Goal: Information Seeking & Learning: Learn about a topic

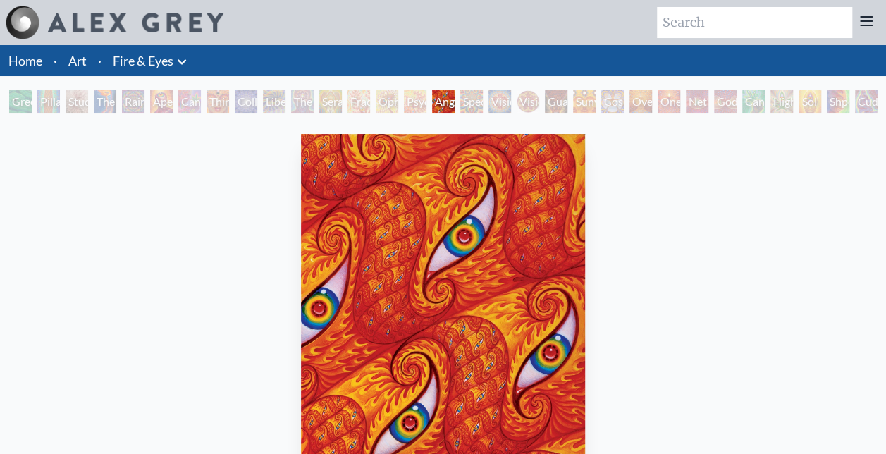
click at [132, 65] on link "Fire & Eyes" at bounding box center [143, 61] width 61 height 20
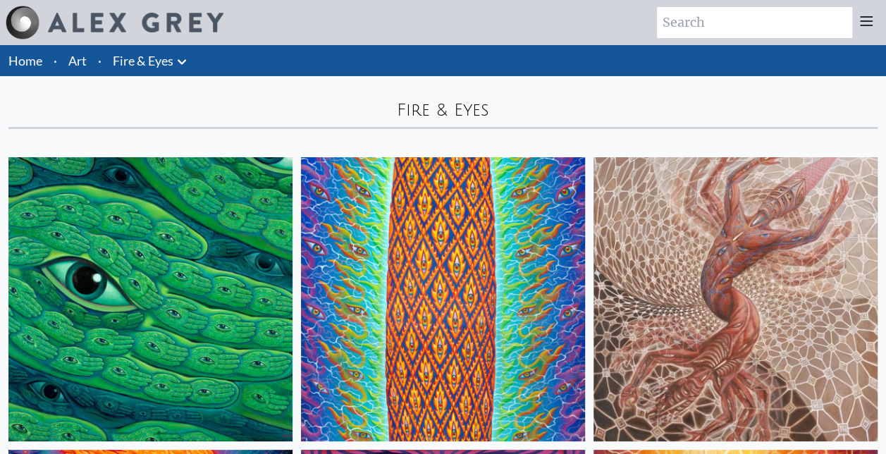
click at [42, 65] on link "Home" at bounding box center [25, 61] width 34 height 16
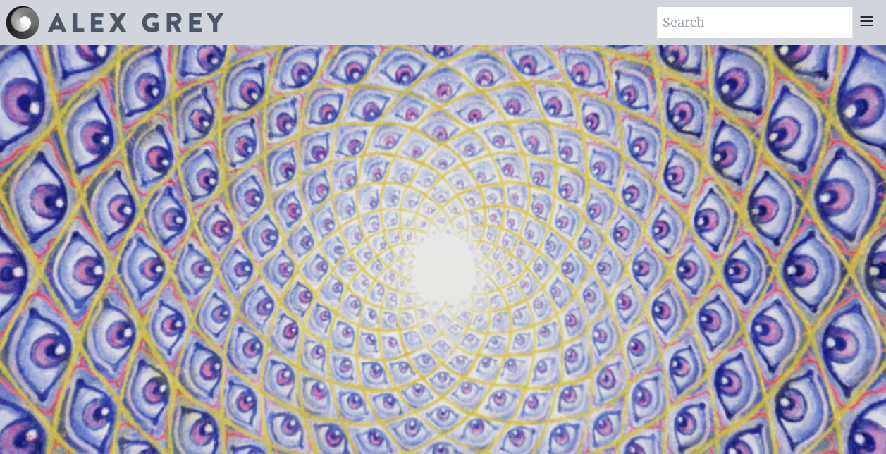
click at [850, 29] on input "search" at bounding box center [754, 22] width 195 height 31
click at [864, 23] on icon at bounding box center [866, 21] width 17 height 17
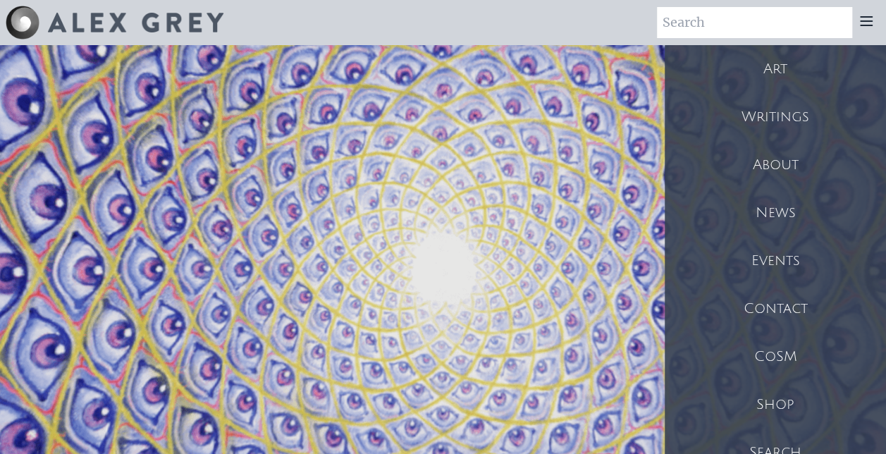
click at [791, 80] on div "Art" at bounding box center [775, 69] width 221 height 48
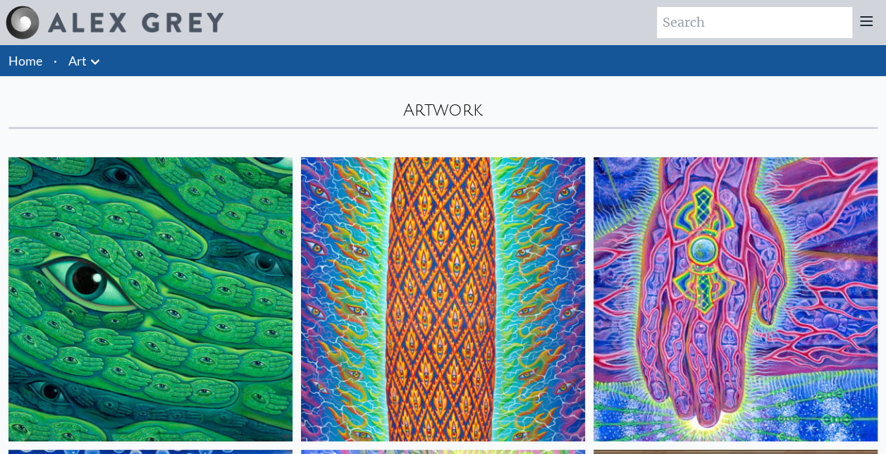
click at [74, 70] on li "Art Anatomical Drawings" at bounding box center [86, 60] width 47 height 31
click at [92, 56] on icon at bounding box center [95, 62] width 17 height 17
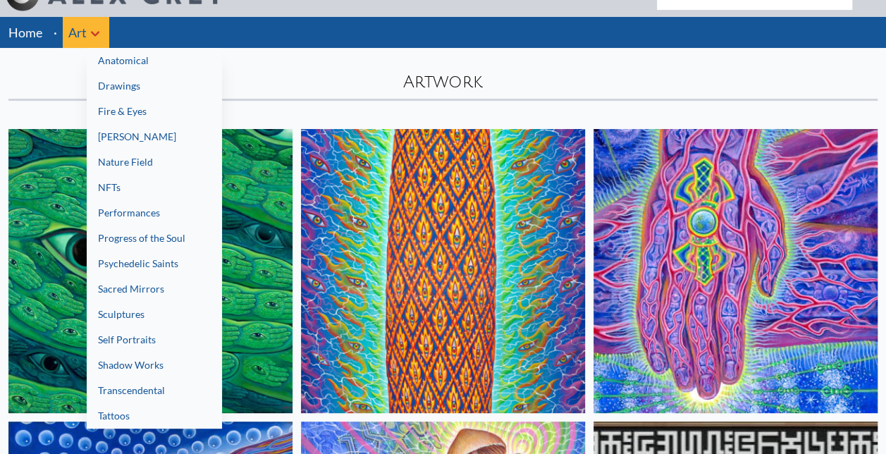
scroll to position [56, 0]
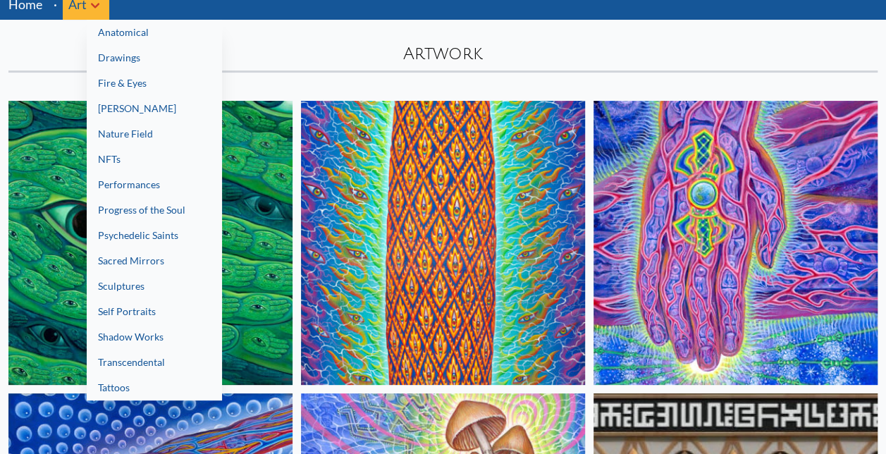
click at [262, 63] on div at bounding box center [443, 227] width 886 height 454
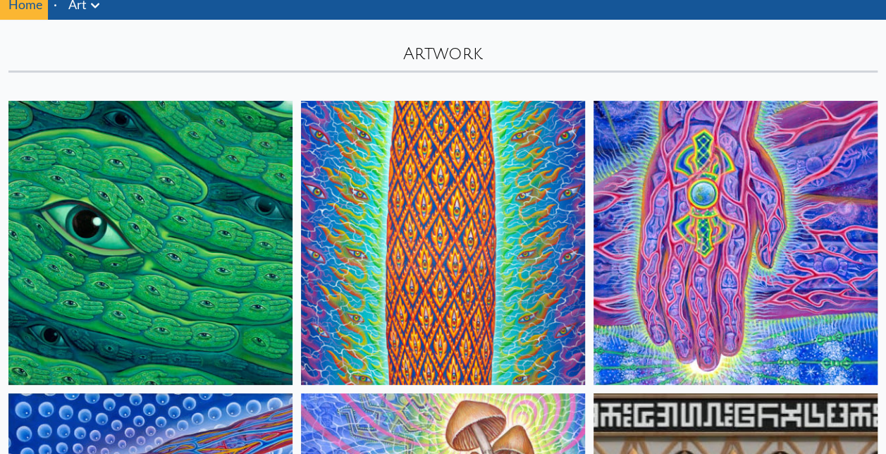
scroll to position [0, 0]
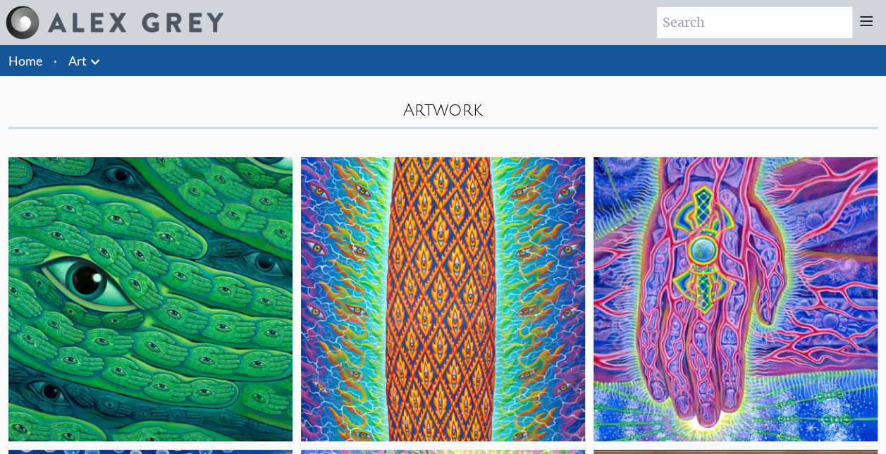
drag, startPoint x: 145, startPoint y: 27, endPoint x: 780, endPoint y: 11, distance: 636.0
click at [780, 11] on input "search" at bounding box center [754, 22] width 195 height 31
type input "Tool"
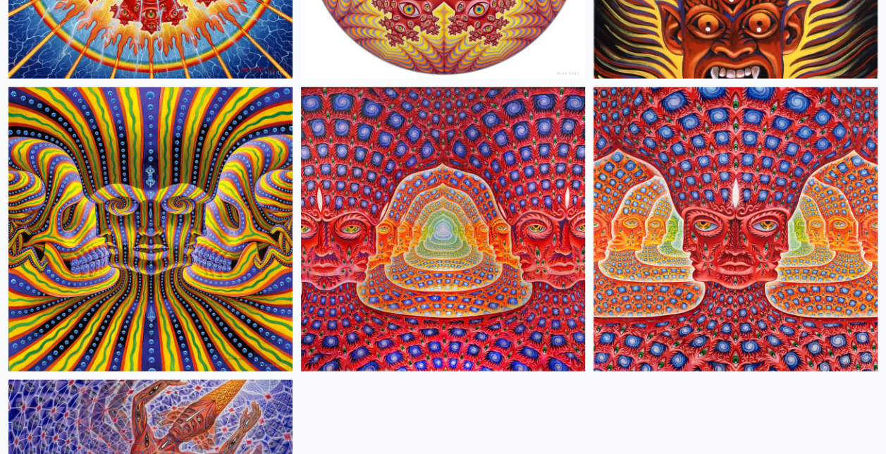
scroll to position [1269, 0]
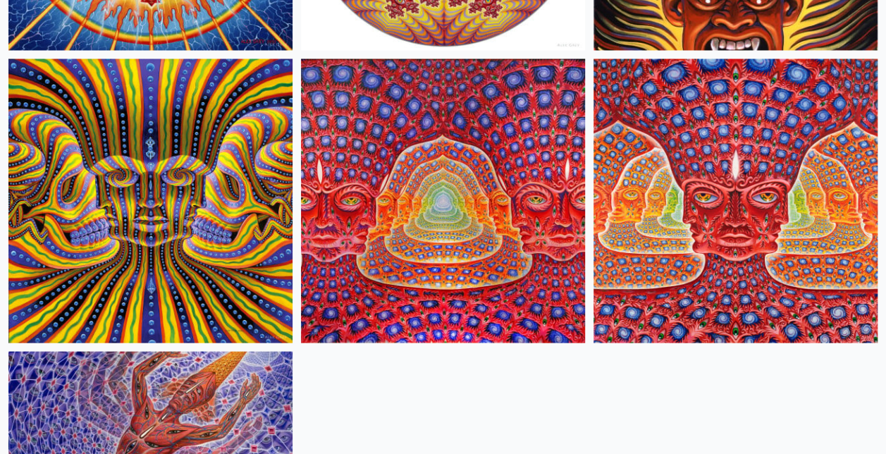
click at [501, 217] on img at bounding box center [443, 201] width 284 height 284
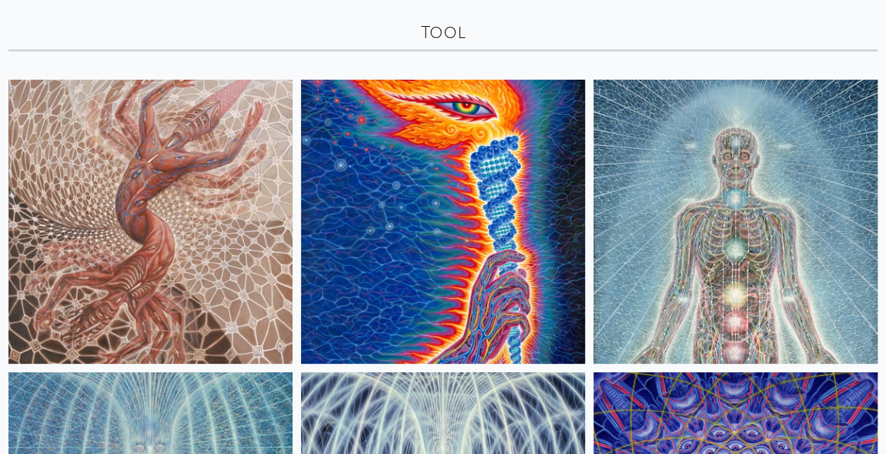
scroll to position [0, 0]
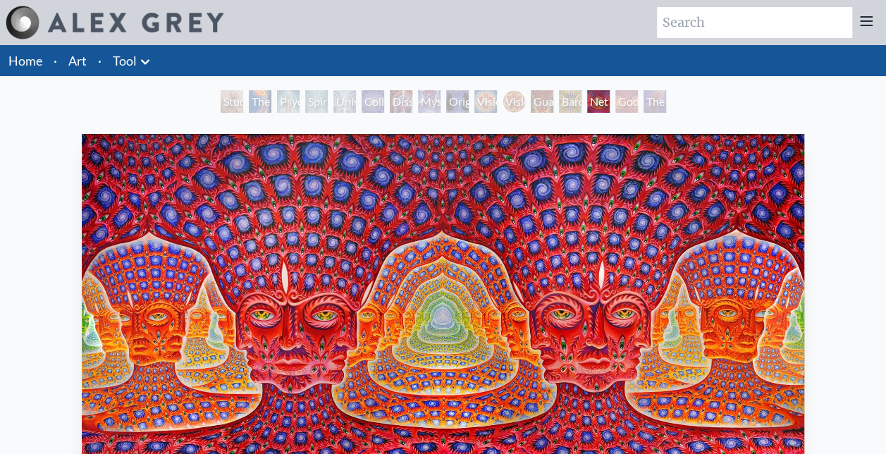
click at [138, 107] on div "Study for the Great Turn The Torch Psychic Energy System Spiritual Energy Syste…" at bounding box center [443, 103] width 886 height 27
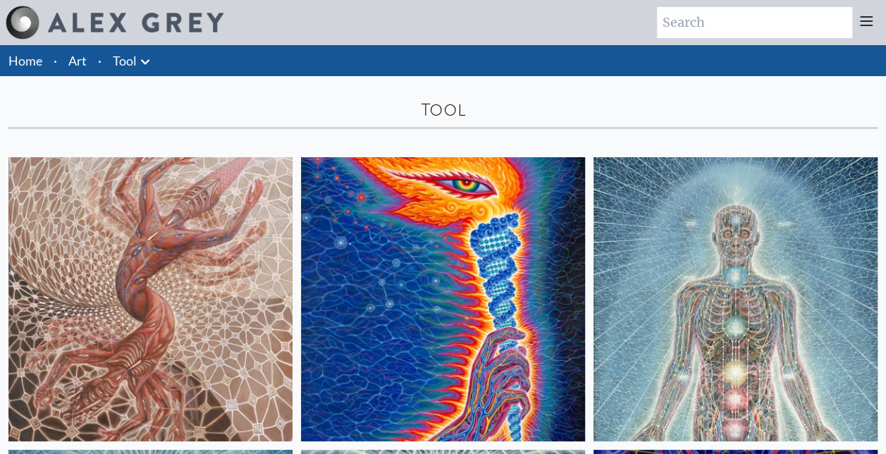
click at [292, 124] on div "Tool" at bounding box center [443, 102] width 886 height 53
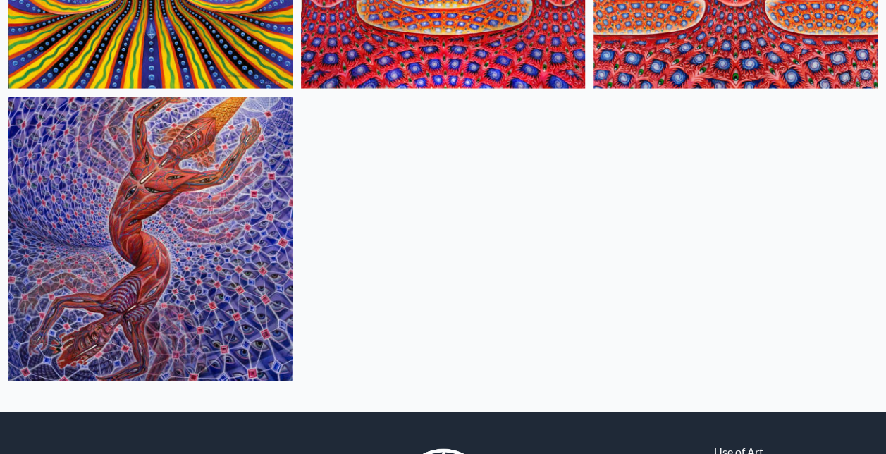
scroll to position [1551, 0]
